Goal: Transaction & Acquisition: Purchase product/service

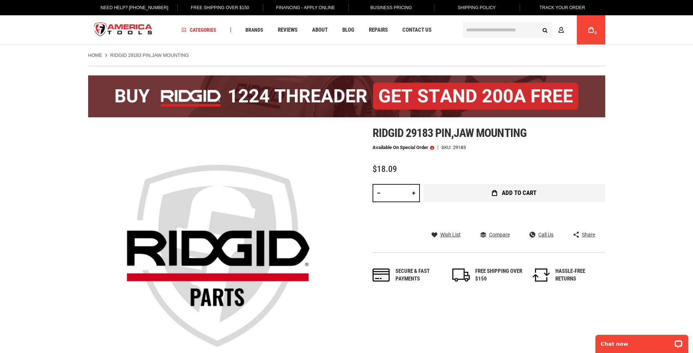
click at [476, 197] on button "Add to Cart" at bounding box center [515, 193] width 182 height 18
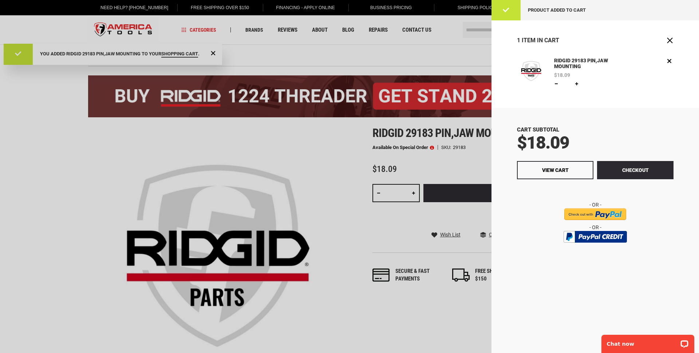
click at [319, 57] on div at bounding box center [349, 176] width 699 height 353
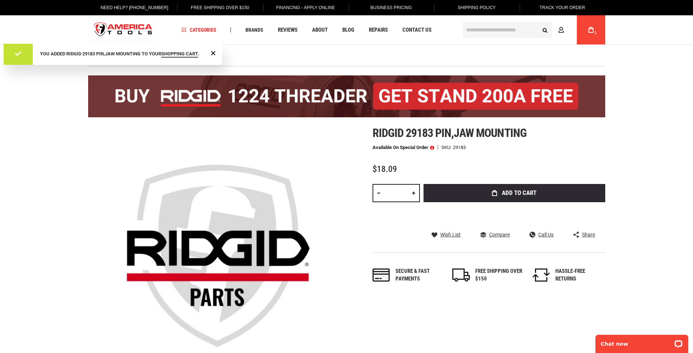
click at [319, 57] on ul "Home RIDGID 29183 PIN,JAW MOUNTING" at bounding box center [346, 55] width 517 height 7
click at [511, 31] on input "text" at bounding box center [507, 30] width 89 height 16
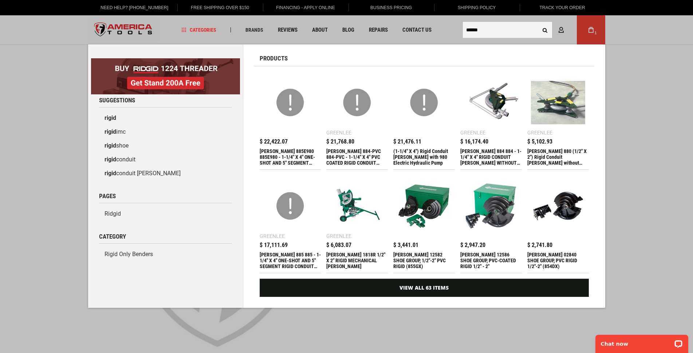
type input "*****"
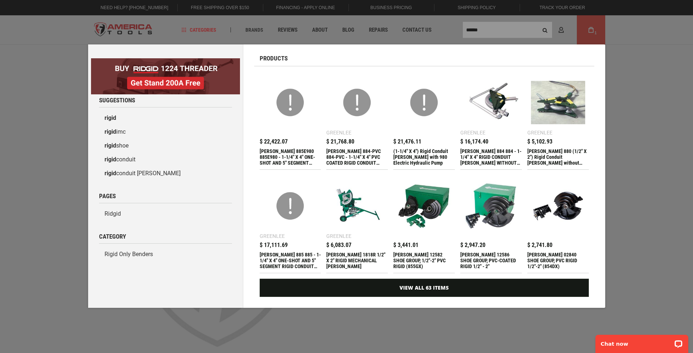
click at [511, 31] on div "Marketing offer form" at bounding box center [346, 176] width 693 height 353
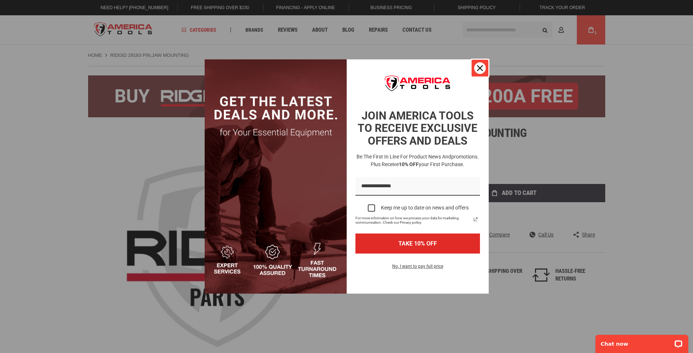
click at [484, 64] on div "Close" at bounding box center [480, 68] width 12 height 12
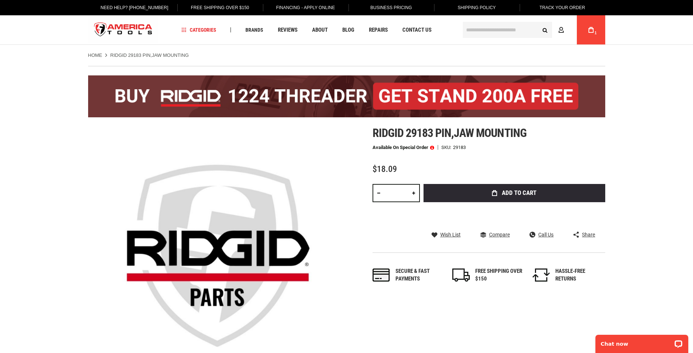
click at [499, 34] on input "text" at bounding box center [507, 30] width 89 height 16
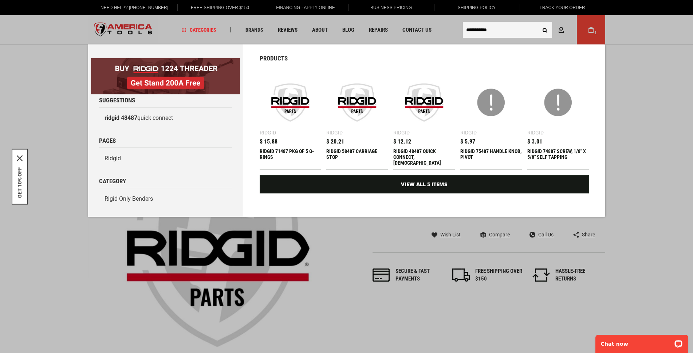
type input "**********"
click at [538, 23] on button "Search" at bounding box center [545, 30] width 14 height 14
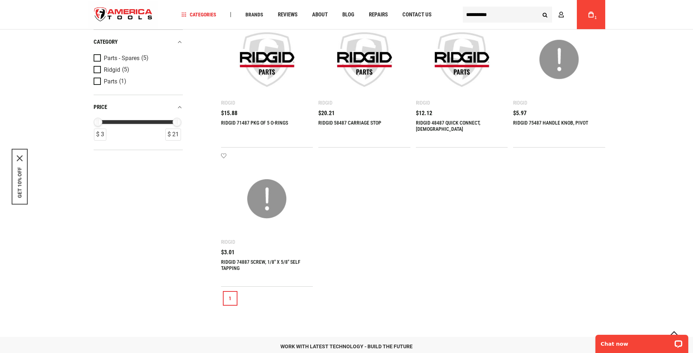
scroll to position [243, 0]
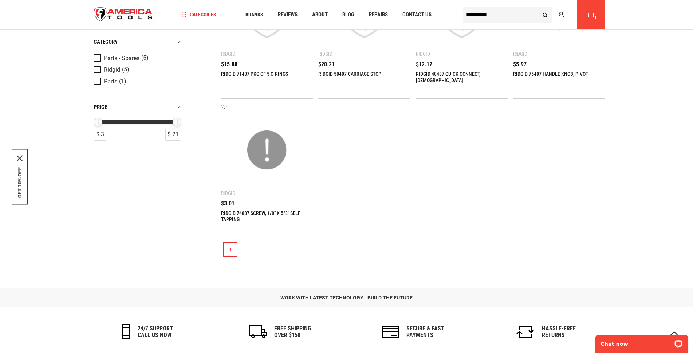
click at [255, 215] on link "RIDGID 74887 SCREW, 1/8" X 5/8" SELF TAPPING" at bounding box center [260, 216] width 79 height 12
